Goal: Transaction & Acquisition: Purchase product/service

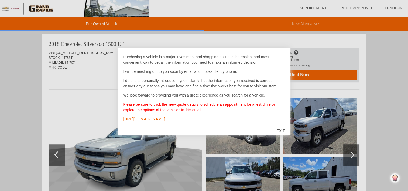
scroll to position [29, 0]
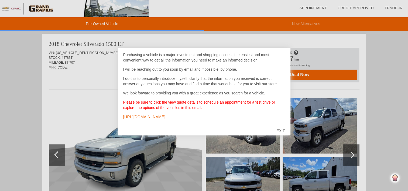
click at [280, 132] on div "EXIT" at bounding box center [280, 131] width 19 height 16
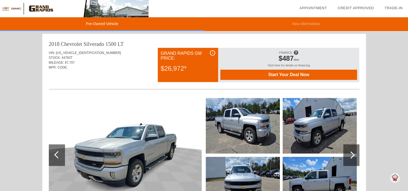
click at [280, 132] on div at bounding box center [204, 126] width 311 height 59
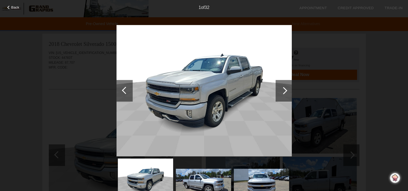
click at [284, 88] on div at bounding box center [283, 90] width 7 height 7
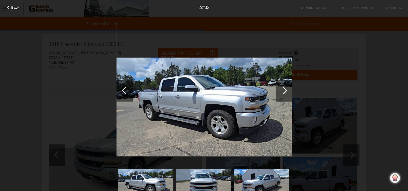
click at [284, 88] on div at bounding box center [283, 90] width 7 height 7
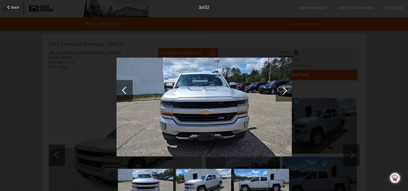
click at [284, 88] on div at bounding box center [283, 90] width 7 height 7
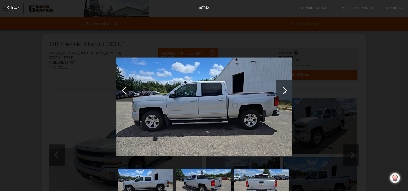
click at [284, 88] on div at bounding box center [283, 90] width 7 height 7
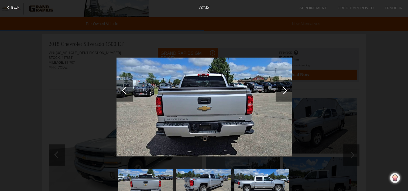
click at [11, 6] on div "Back" at bounding box center [13, 6] width 27 height 3
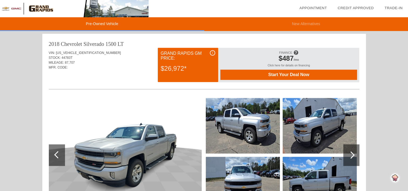
click at [285, 65] on div "Click here for details on financing" at bounding box center [288, 67] width 137 height 6
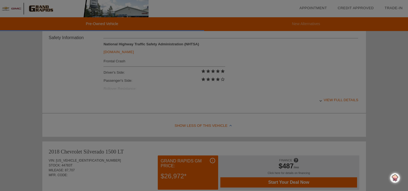
scroll to position [224, 0]
